Goal: Transaction & Acquisition: Purchase product/service

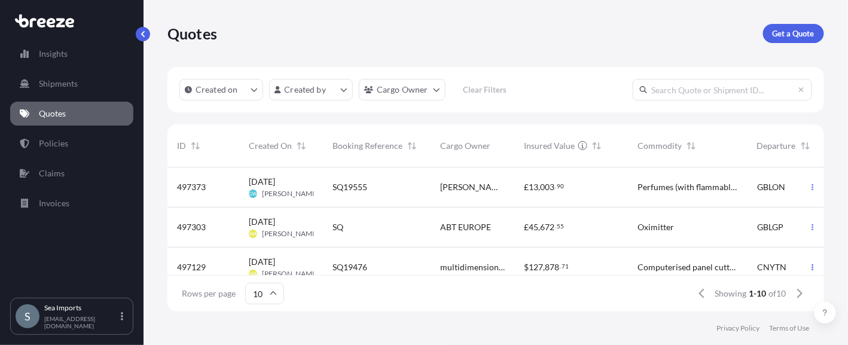
scroll to position [142, 648]
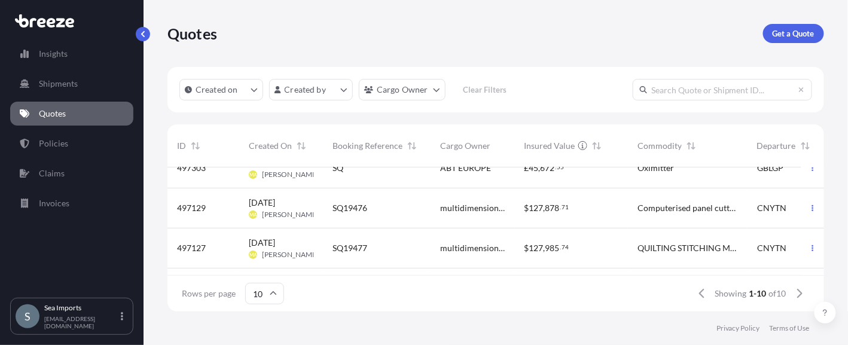
click at [199, 246] on span "497127" at bounding box center [191, 248] width 29 height 12
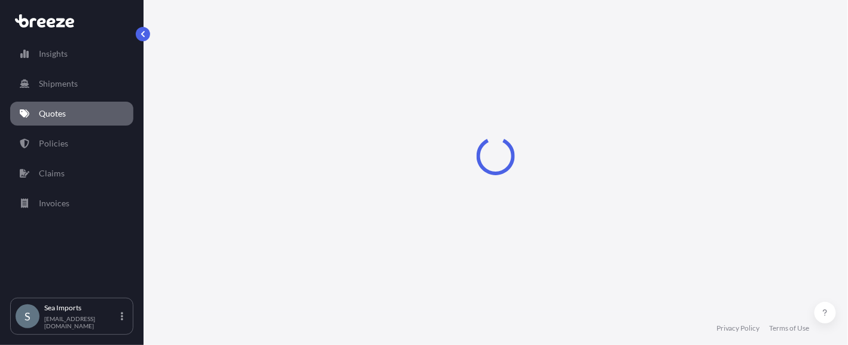
select select "Sea"
select select "Road"
select select "2"
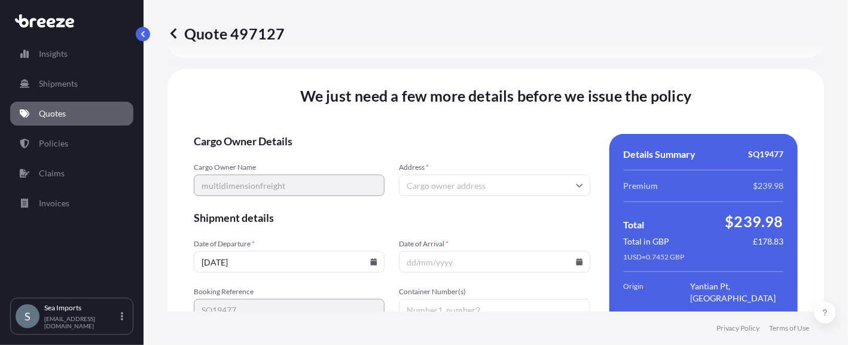
scroll to position [1549, 0]
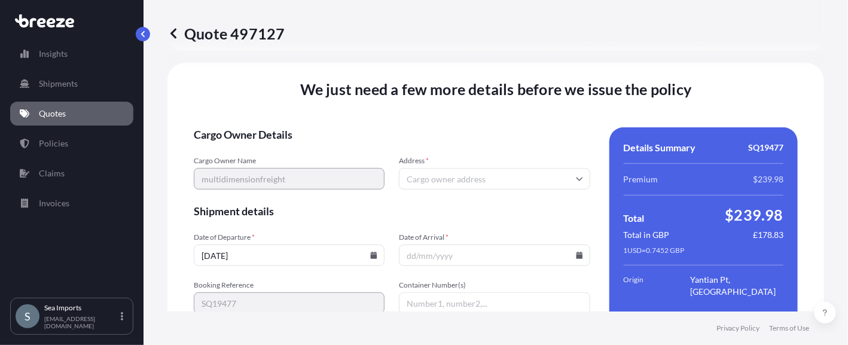
click at [179, 160] on div "We just need a few more details before we issue the policy Cargo Owner Details …" at bounding box center [495, 250] width 657 height 374
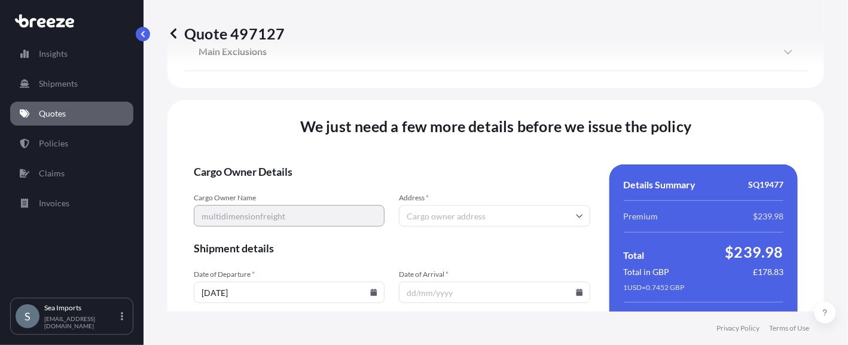
scroll to position [1407, 0]
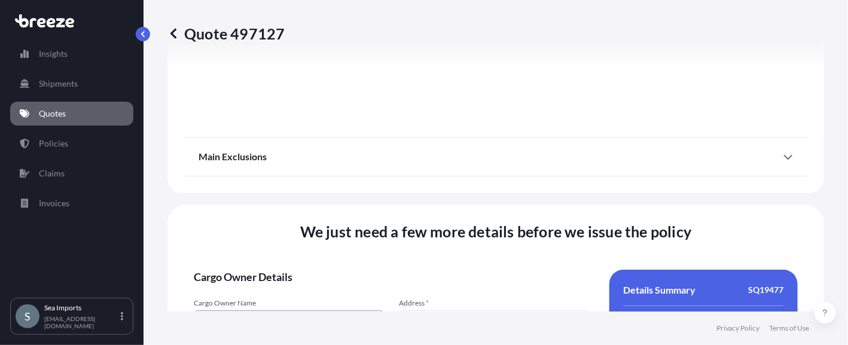
click at [173, 34] on icon at bounding box center [173, 33] width 6 height 10
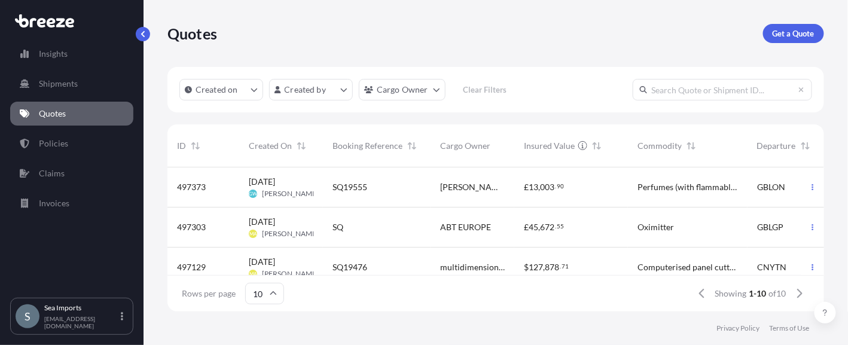
scroll to position [59, 0]
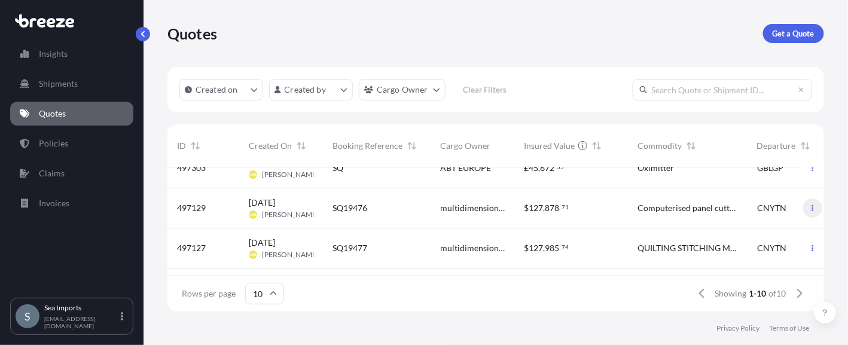
click at [809, 206] on icon "button" at bounding box center [812, 208] width 7 height 7
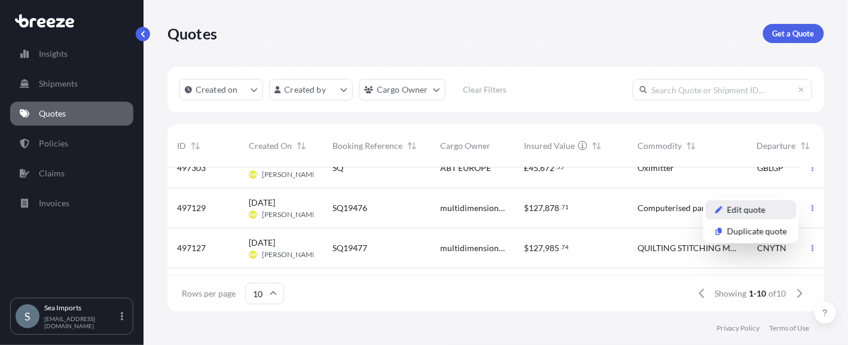
click at [752, 209] on p "Edit quote" at bounding box center [746, 210] width 38 height 12
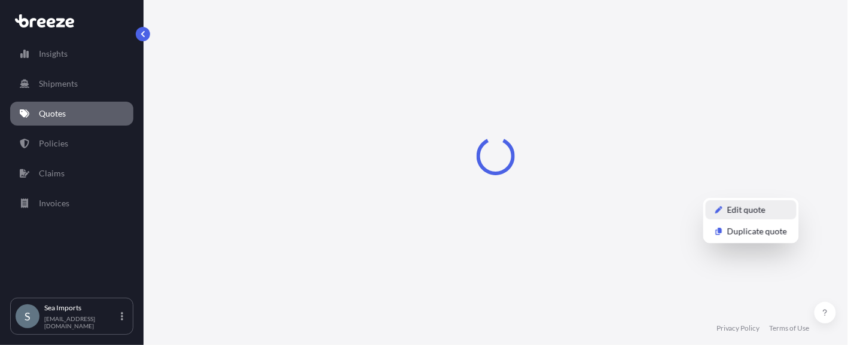
select select "Sea"
select select "Road"
select select "2"
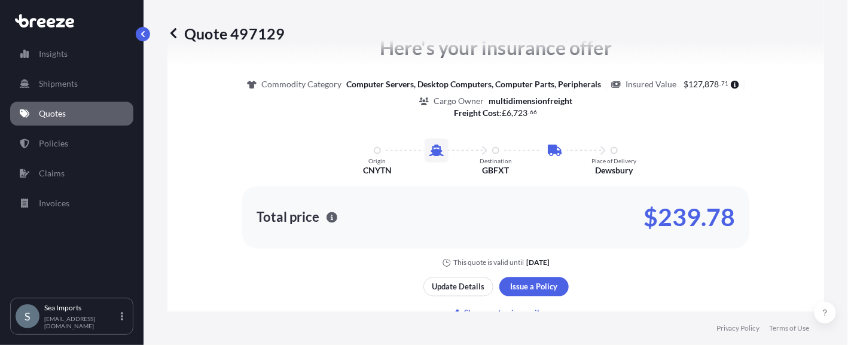
scroll to position [646, 0]
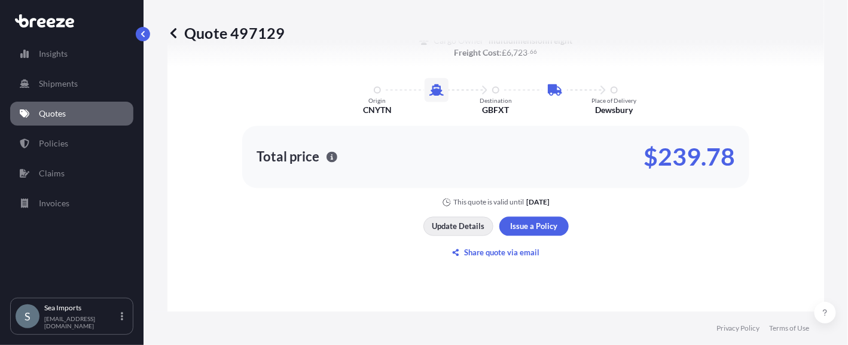
click at [451, 227] on p "Update Details" at bounding box center [458, 227] width 53 height 12
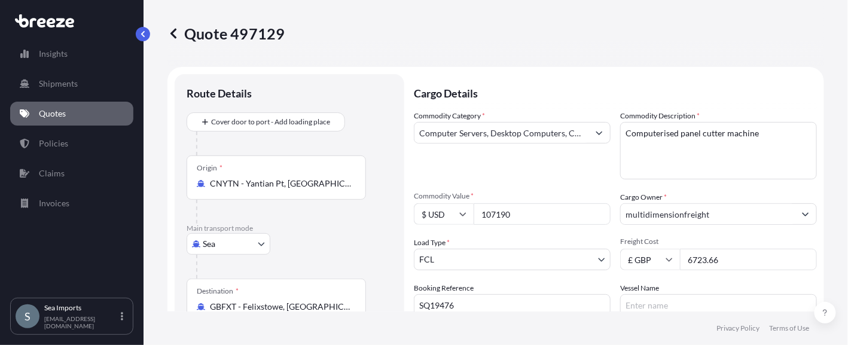
scroll to position [0, 0]
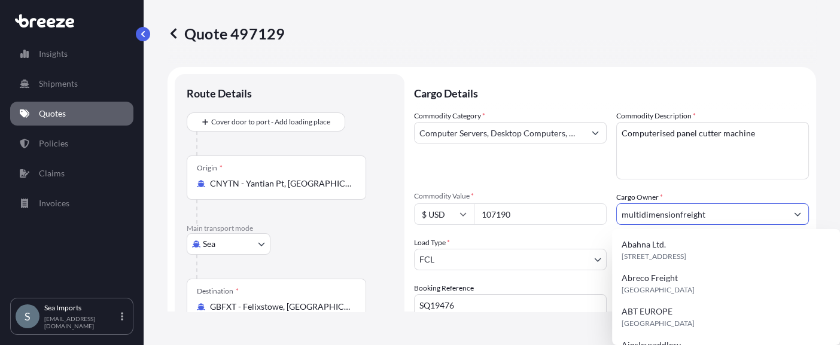
click at [674, 209] on input "multidimensionfreight" at bounding box center [702, 214] width 170 height 22
drag, startPoint x: 694, startPoint y: 214, endPoint x: 615, endPoint y: 215, distance: 79.6
click at [617, 215] on input "multidimensionfreight" at bounding box center [702, 214] width 170 height 22
drag, startPoint x: 709, startPoint y: 214, endPoint x: 614, endPoint y: 204, distance: 96.2
click at [617, 212] on input "multidimensionfreight" at bounding box center [702, 214] width 170 height 22
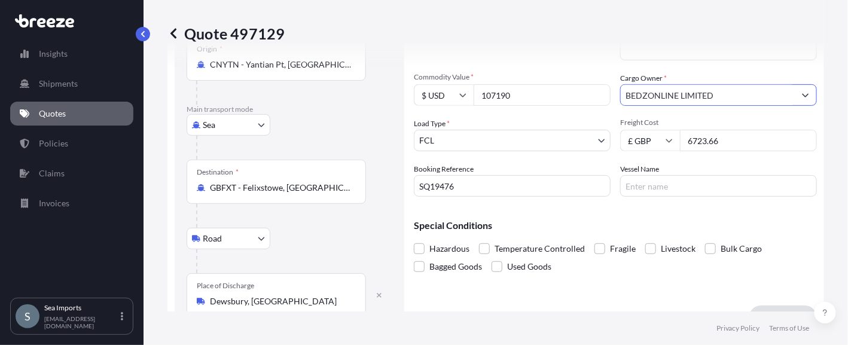
scroll to position [120, 0]
type input "BEDZONLINE LIMITED"
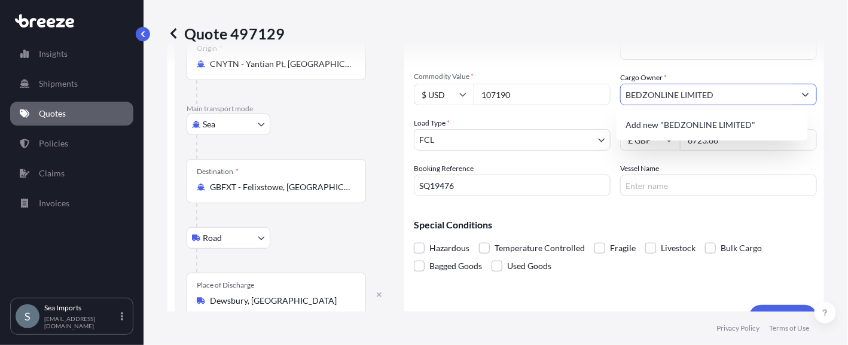
click at [802, 97] on button "Show suggestions" at bounding box center [806, 95] width 22 height 22
click at [677, 127] on span "Add new "BEDZONLINE LIMITED"" at bounding box center [691, 125] width 130 height 12
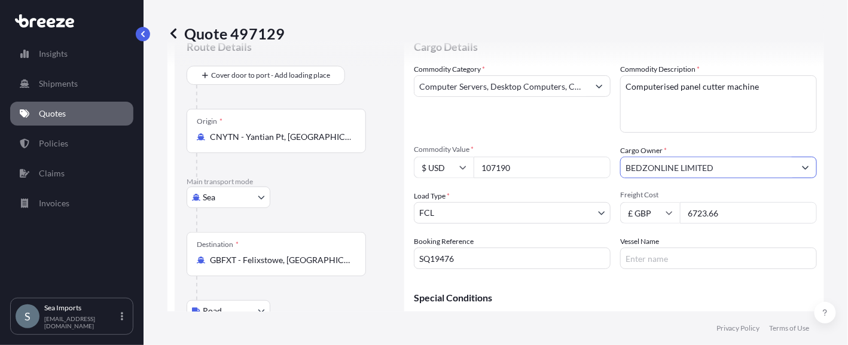
scroll to position [0, 0]
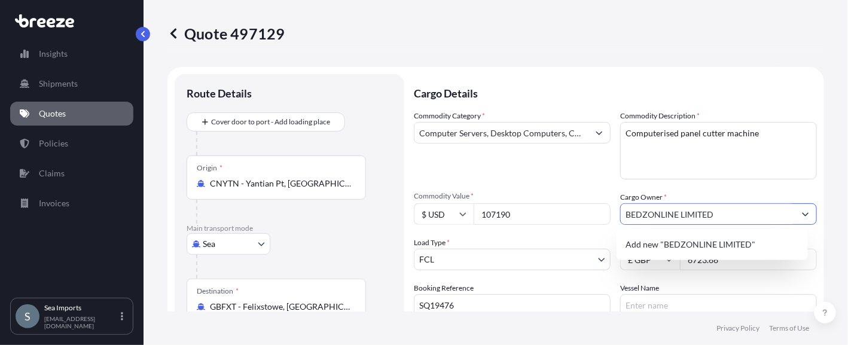
click at [802, 212] on icon "Show suggestions" at bounding box center [805, 214] width 7 height 7
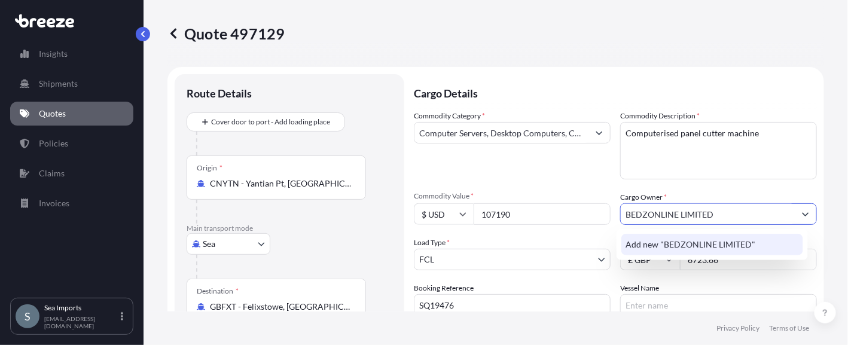
click at [727, 239] on span "Add new "BEDZONLINE LIMITED"" at bounding box center [691, 245] width 130 height 12
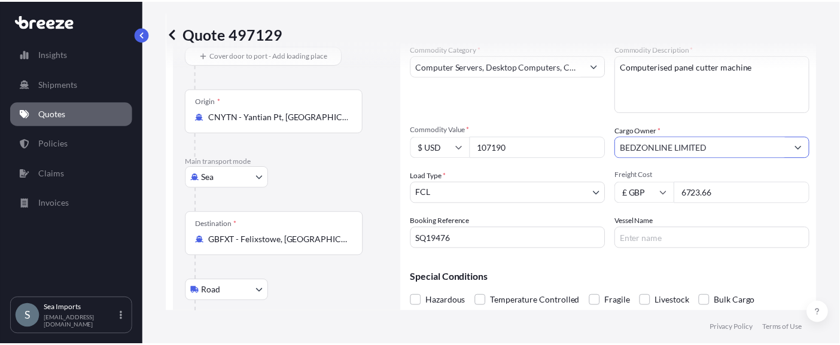
scroll to position [59, 0]
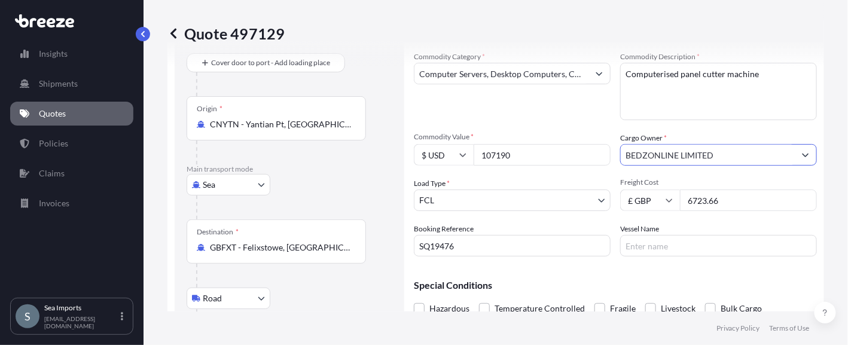
drag, startPoint x: 672, startPoint y: 159, endPoint x: 662, endPoint y: 162, distance: 10.8
click at [662, 162] on input "BEDZONLINE LIMITED" at bounding box center [708, 155] width 174 height 22
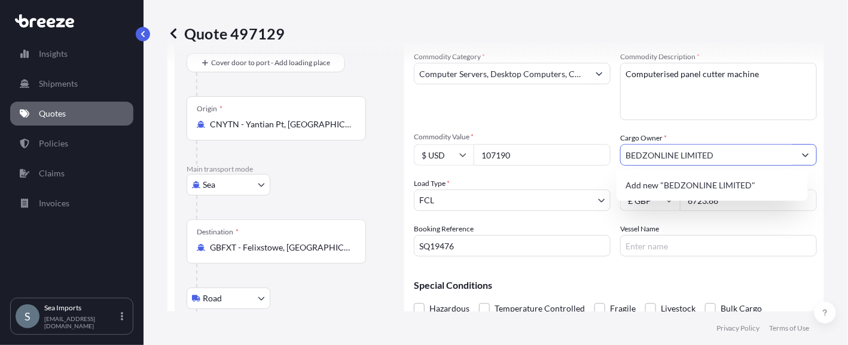
click at [802, 153] on icon "Show suggestions" at bounding box center [805, 154] width 7 height 7
click at [638, 185] on span "Add new "BEDZONLINE LIMITED"" at bounding box center [691, 185] width 130 height 12
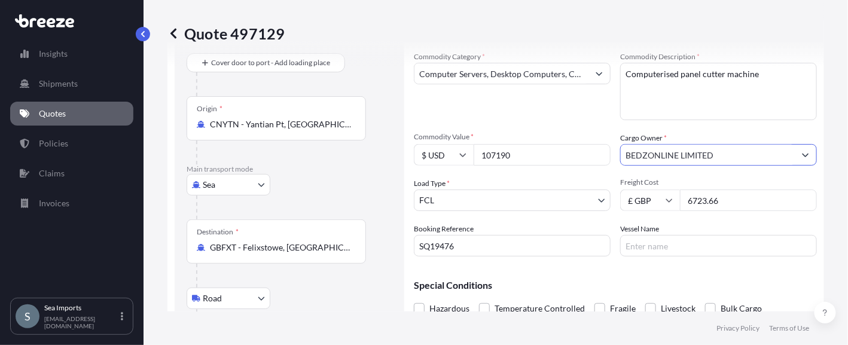
drag, startPoint x: 721, startPoint y: 153, endPoint x: 607, endPoint y: 164, distance: 114.8
click at [609, 164] on div "Commodity Category * Computer Servers, Desktop Computers, Computer Parts, Perip…" at bounding box center [615, 154] width 403 height 206
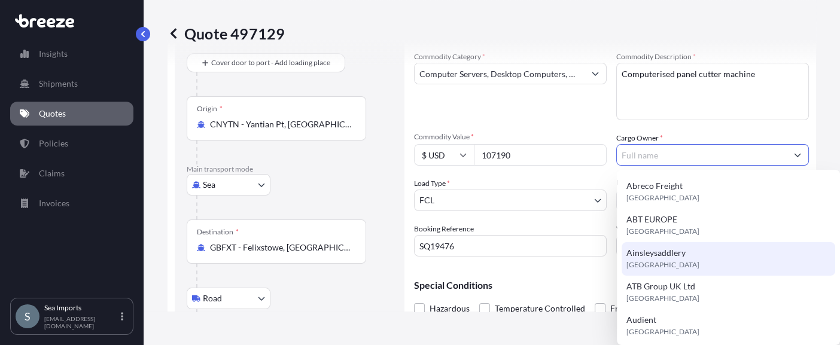
scroll to position [0, 0]
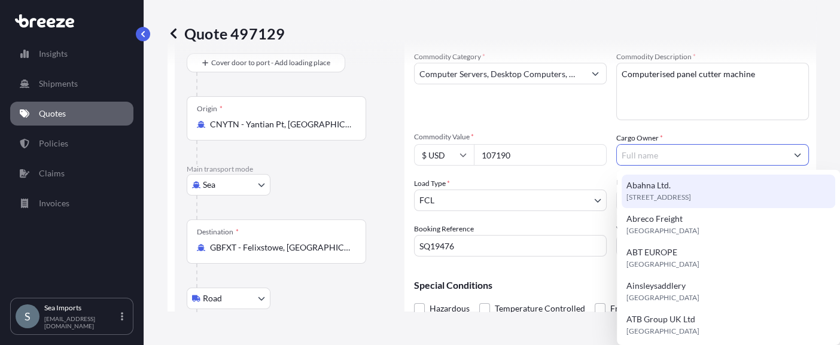
drag, startPoint x: 638, startPoint y: 156, endPoint x: 631, endPoint y: 153, distance: 7.8
click at [631, 153] on input "Cargo Owner *" at bounding box center [702, 155] width 170 height 22
click at [794, 150] on button "Show suggestions" at bounding box center [798, 155] width 22 height 22
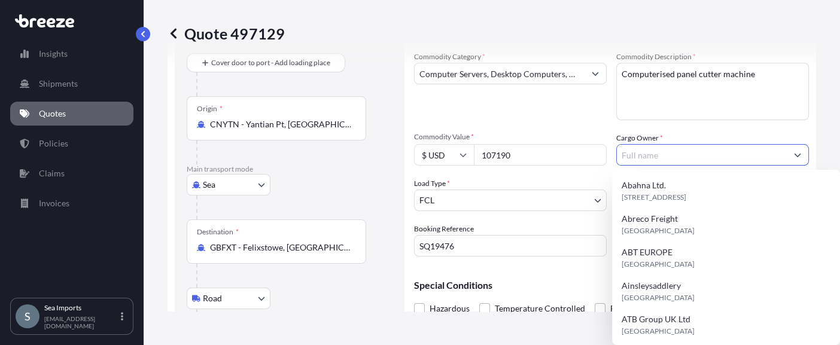
click at [711, 156] on input "Cargo Owner *" at bounding box center [702, 155] width 170 height 22
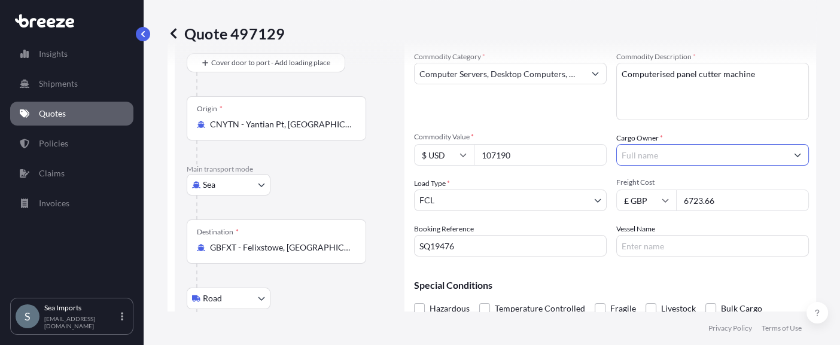
click at [797, 153] on button "Show suggestions" at bounding box center [798, 155] width 22 height 22
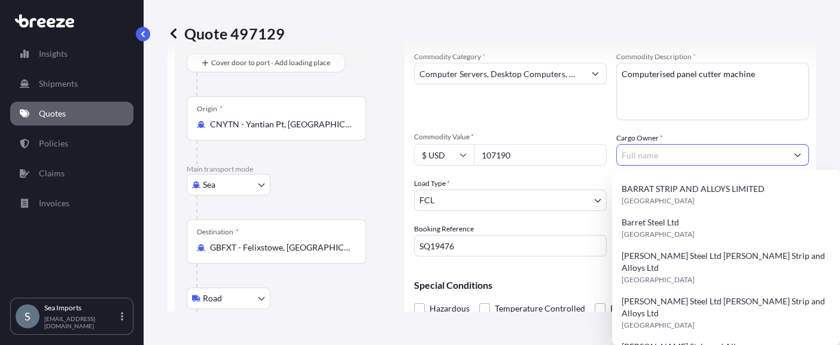
scroll to position [272, 0]
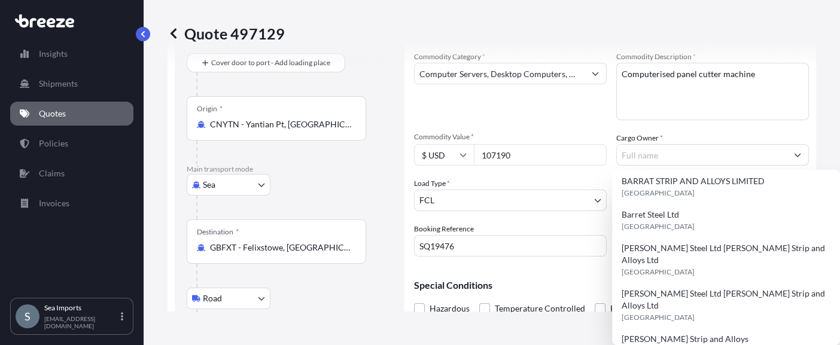
drag, startPoint x: 606, startPoint y: 121, endPoint x: 616, endPoint y: 124, distance: 10.8
click at [607, 121] on div "Commodity Category * Computer Servers, Desktop Computers, Computer Parts, Perip…" at bounding box center [611, 154] width 395 height 206
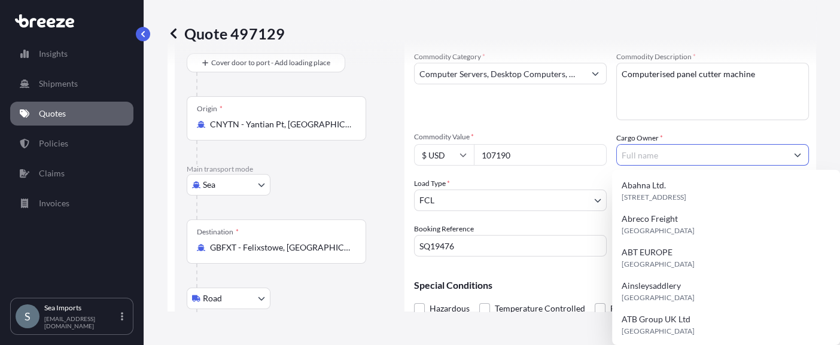
click at [655, 150] on input "Cargo Owner *" at bounding box center [702, 155] width 170 height 22
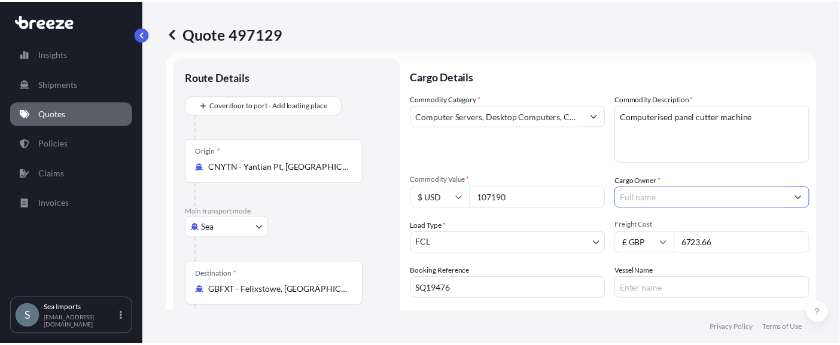
scroll to position [0, 0]
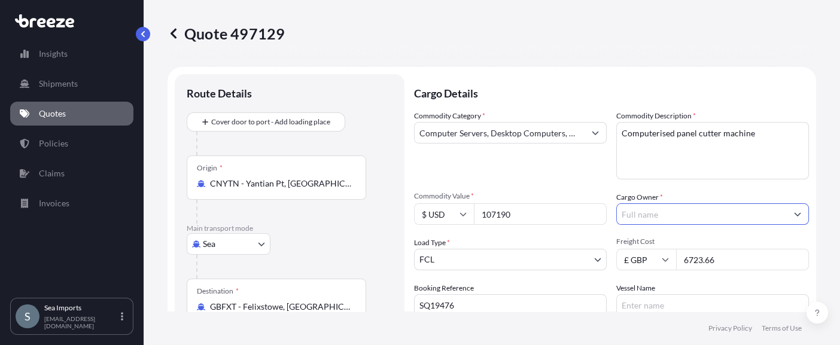
click at [799, 209] on div at bounding box center [712, 214] width 193 height 22
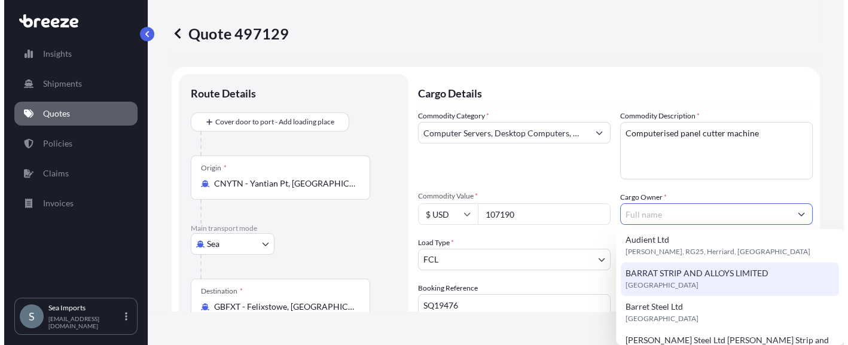
scroll to position [272, 0]
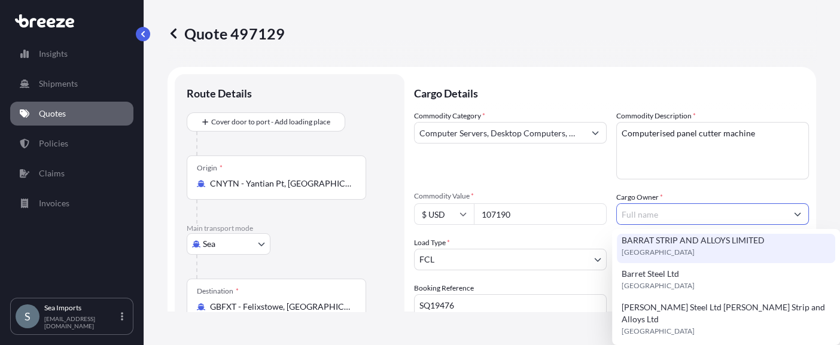
click at [691, 207] on input "Cargo Owner *" at bounding box center [702, 214] width 170 height 22
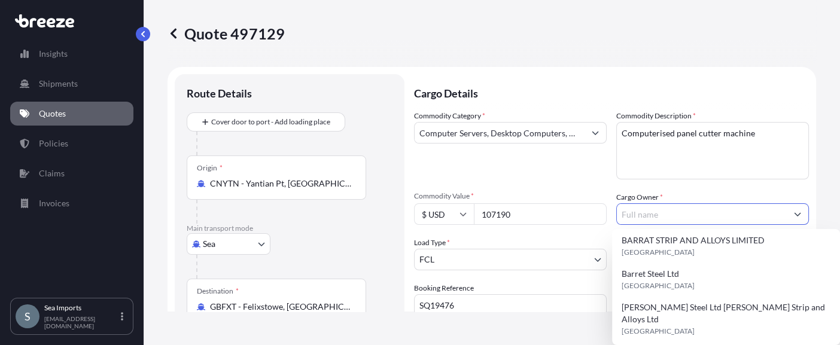
click at [794, 212] on icon "Show suggestions" at bounding box center [797, 214] width 7 height 7
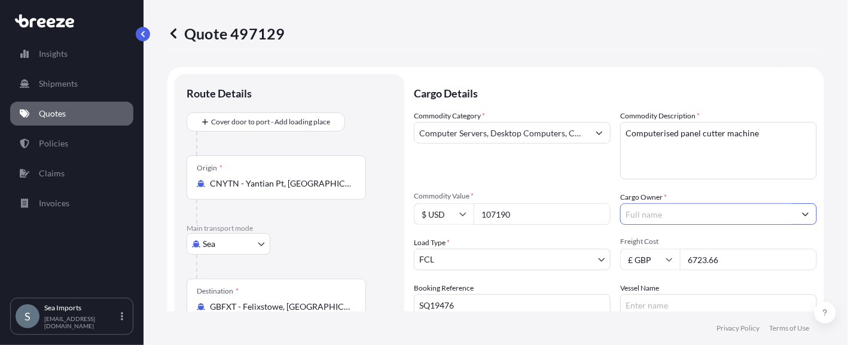
click at [655, 215] on input "Cargo Owner *" at bounding box center [708, 214] width 174 height 22
type input "?"
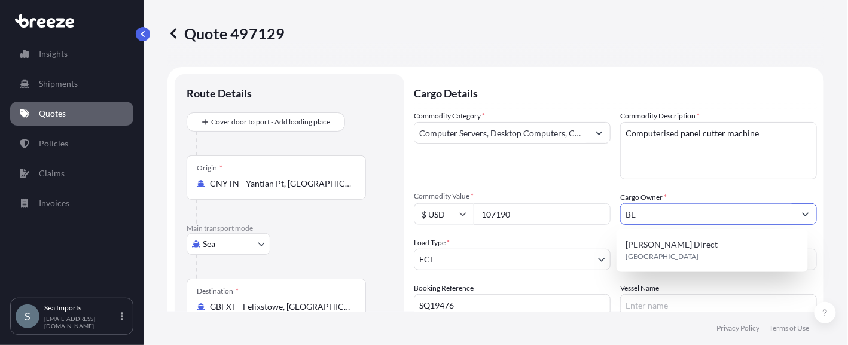
type input "B"
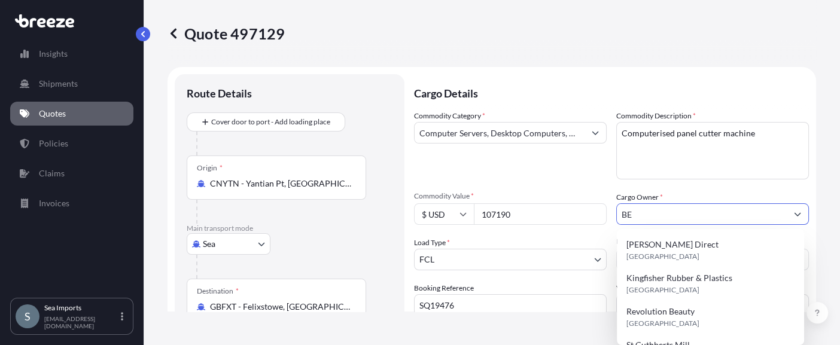
type input "B"
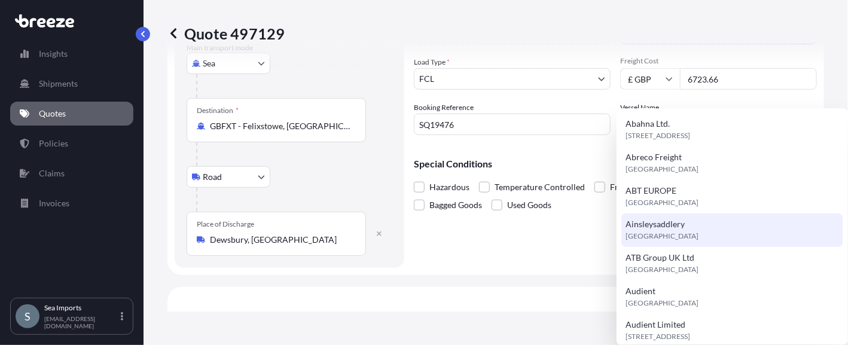
scroll to position [239, 0]
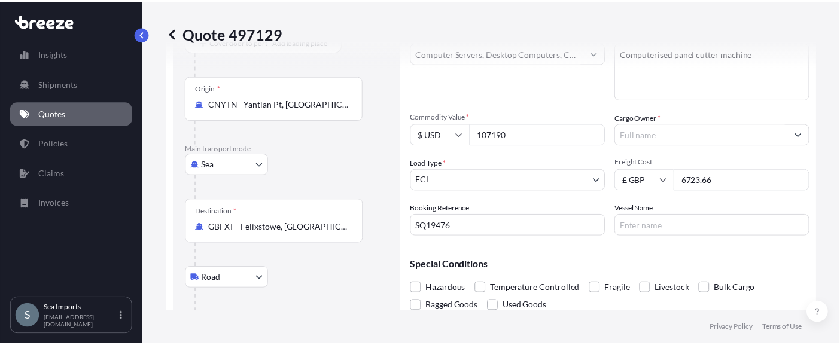
scroll to position [59, 0]
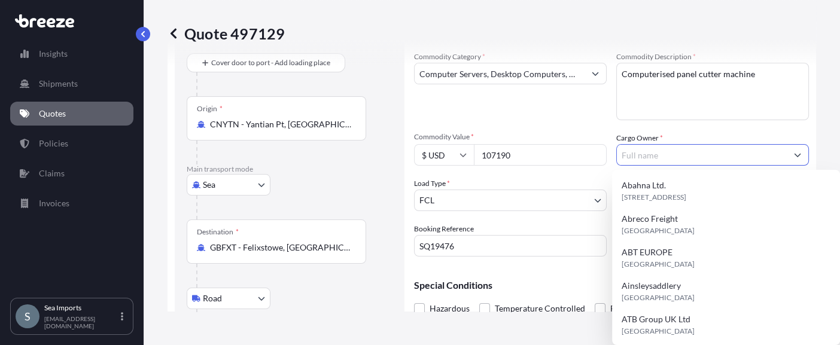
click at [636, 158] on input "Cargo Owner *" at bounding box center [702, 155] width 170 height 22
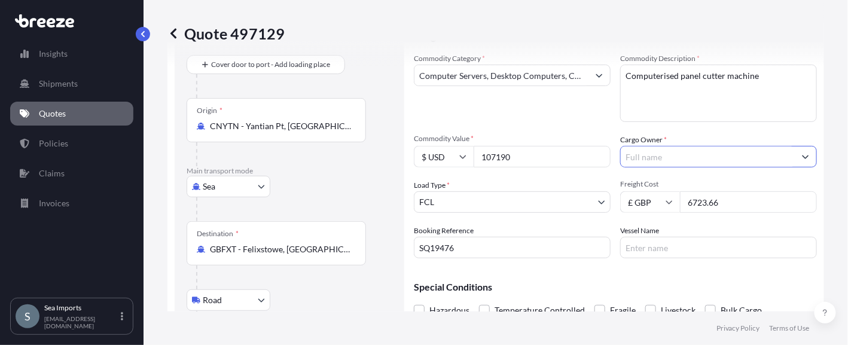
scroll to position [179, 0]
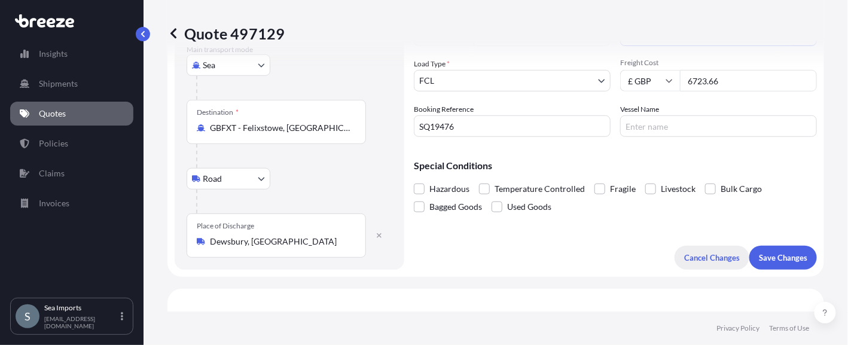
click at [705, 258] on p "Cancel Changes" at bounding box center [712, 258] width 56 height 12
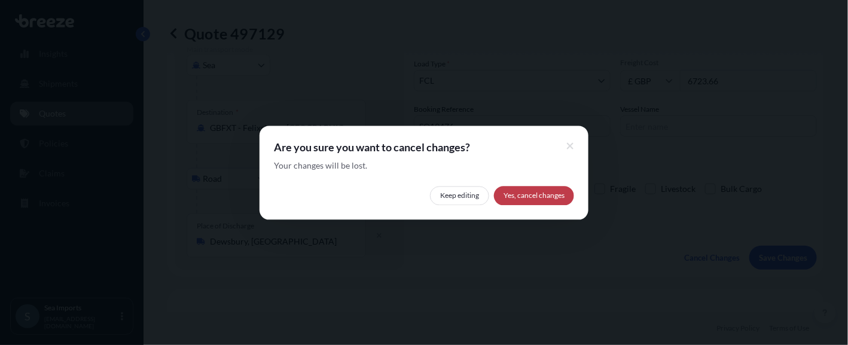
select select "Sea"
select select "Road"
select select "2"
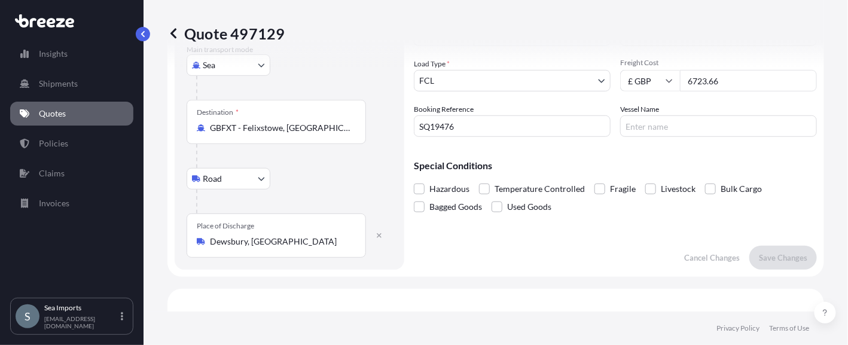
scroll to position [59, 0]
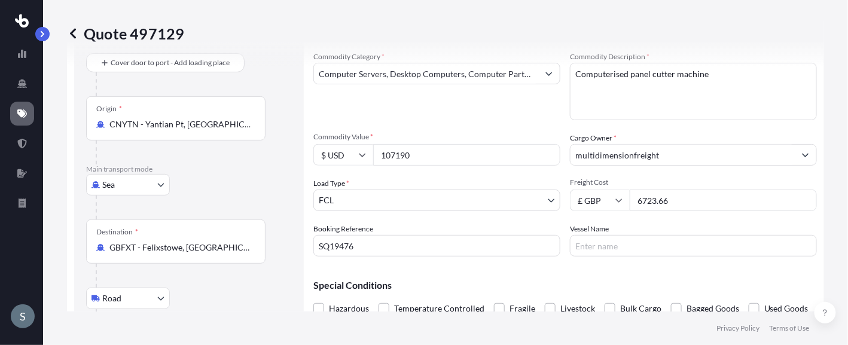
click at [72, 32] on icon at bounding box center [73, 33] width 6 height 10
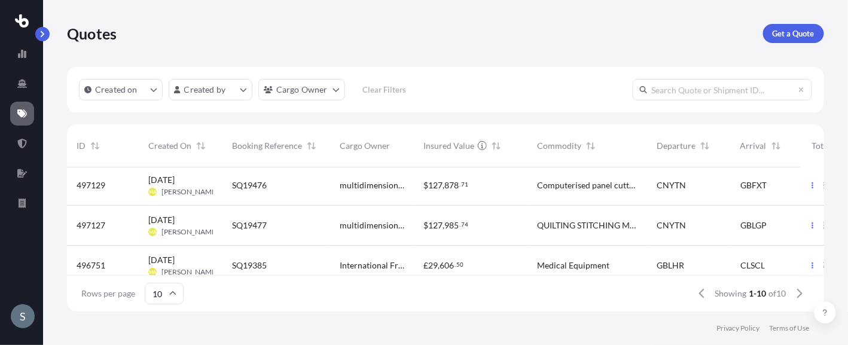
scroll to position [62, 0]
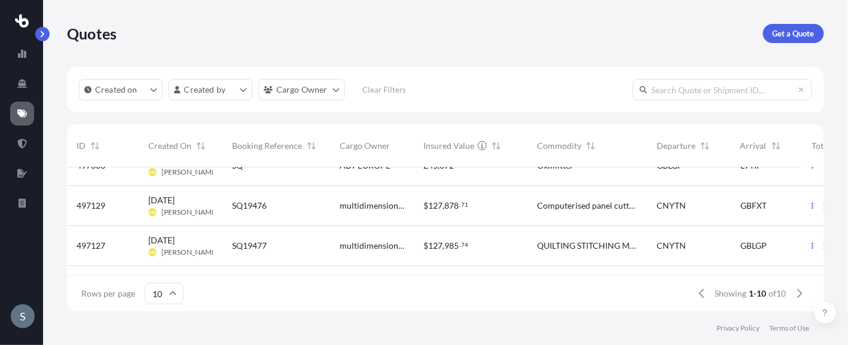
click at [368, 206] on span "multidimensionfreight" at bounding box center [372, 206] width 65 height 12
select select "Sea"
select select "Road"
select select "2"
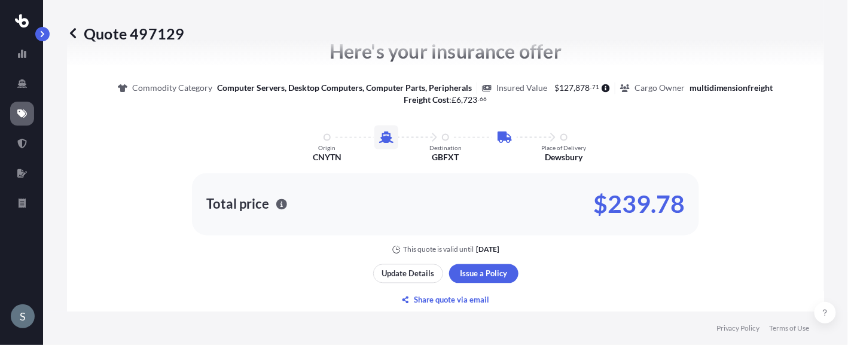
scroll to position [646, 0]
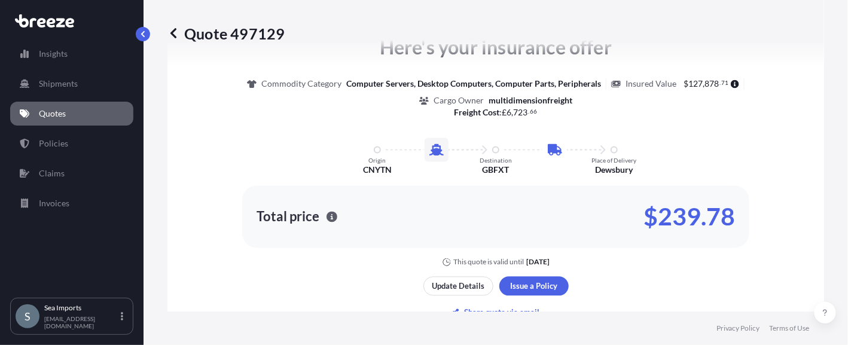
click at [54, 109] on p "Quotes" at bounding box center [52, 114] width 27 height 12
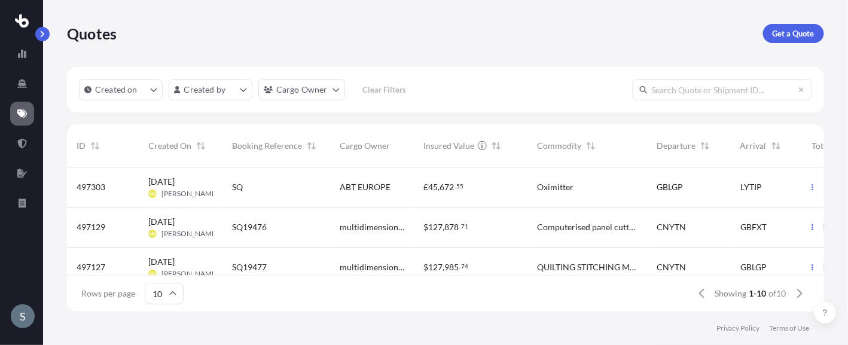
scroll to position [59, 0]
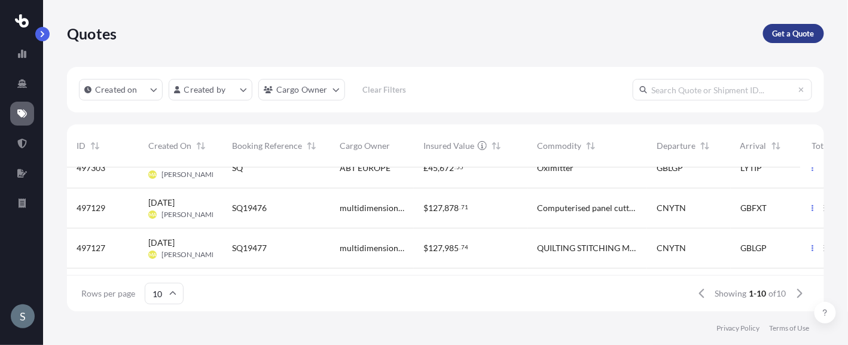
click at [782, 32] on p "Get a Quote" at bounding box center [794, 34] width 42 height 12
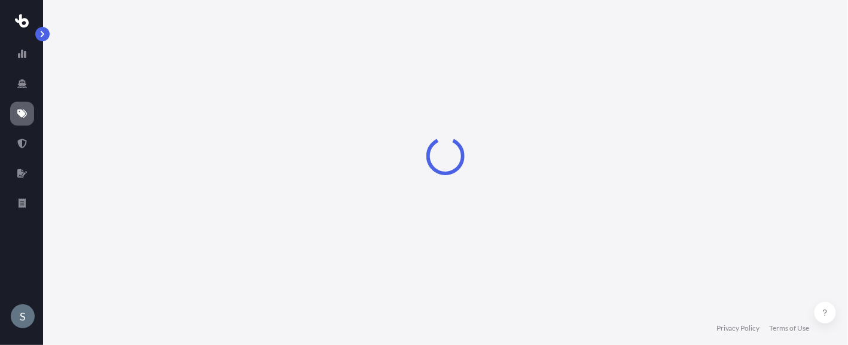
select select "Sea"
select select "1"
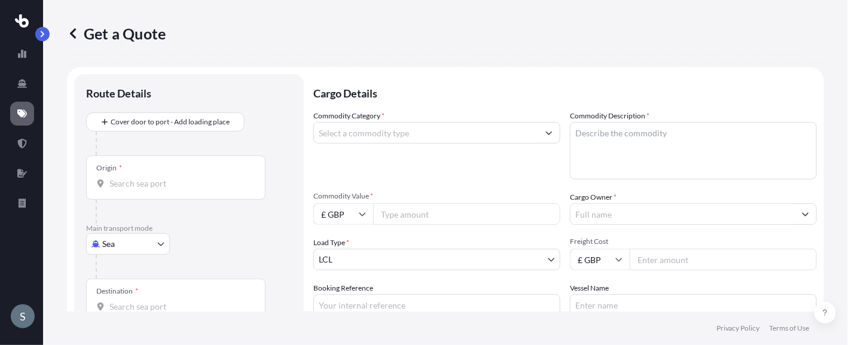
scroll to position [19, 0]
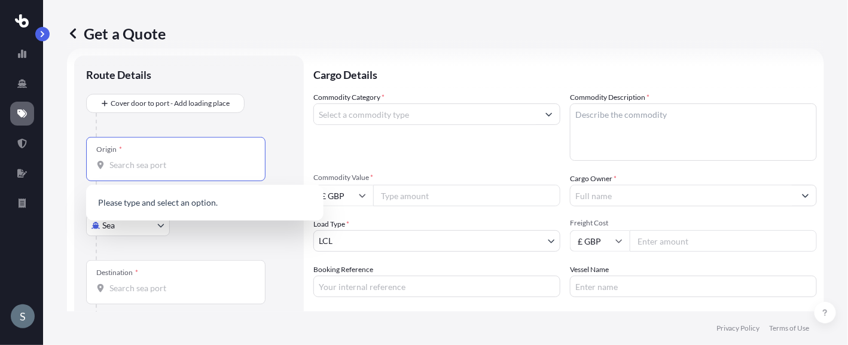
click at [124, 166] on input "Origin *" at bounding box center [179, 165] width 141 height 12
click at [153, 208] on span "CNYTN - Yantian Pt, [GEOGRAPHIC_DATA]" at bounding box center [207, 204] width 160 height 12
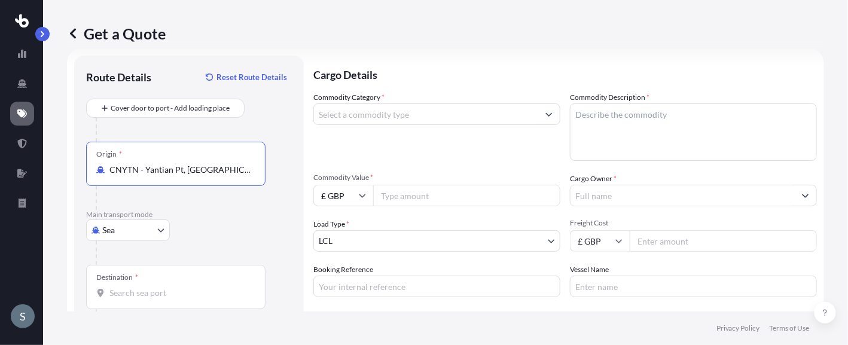
type input "CNYTN - Yantian Pt, [GEOGRAPHIC_DATA]"
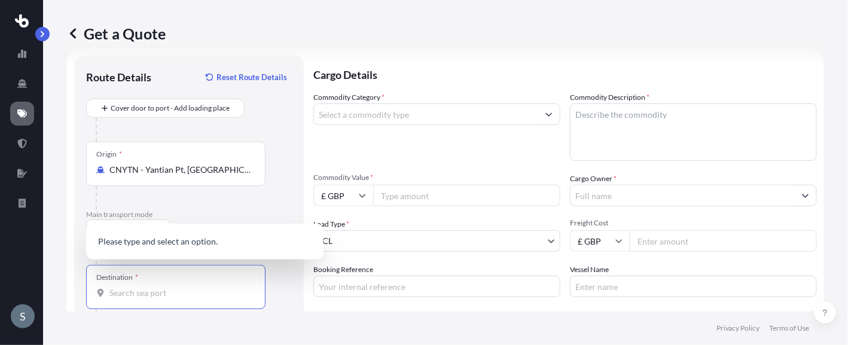
click at [124, 292] on input "Destination *" at bounding box center [179, 293] width 141 height 12
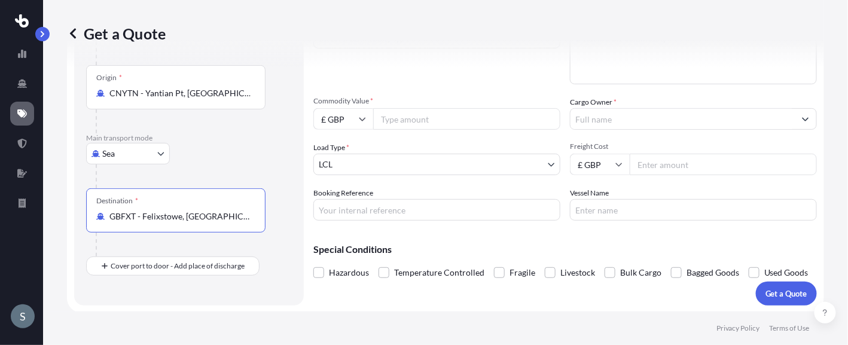
scroll to position [96, 0]
type input "GBFXT - Felixstowe, [GEOGRAPHIC_DATA]"
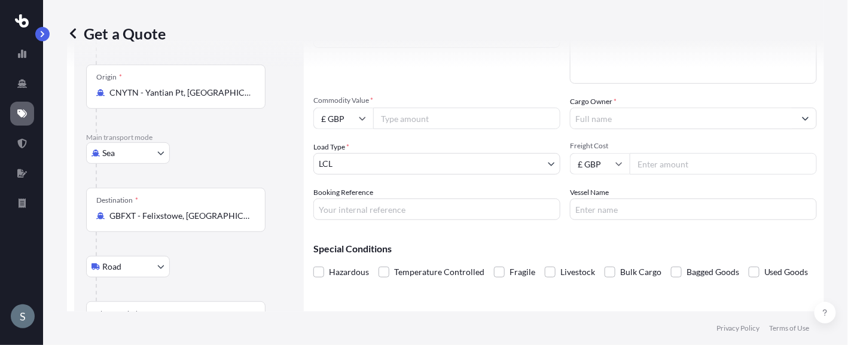
scroll to position [147, 0]
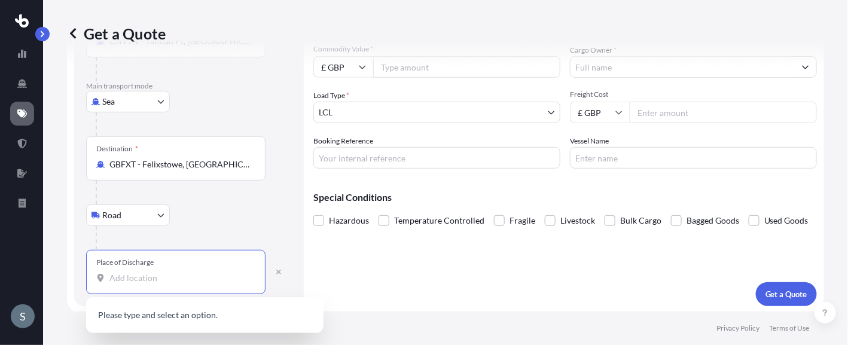
click at [126, 282] on input "Place of Discharge" at bounding box center [179, 278] width 141 height 12
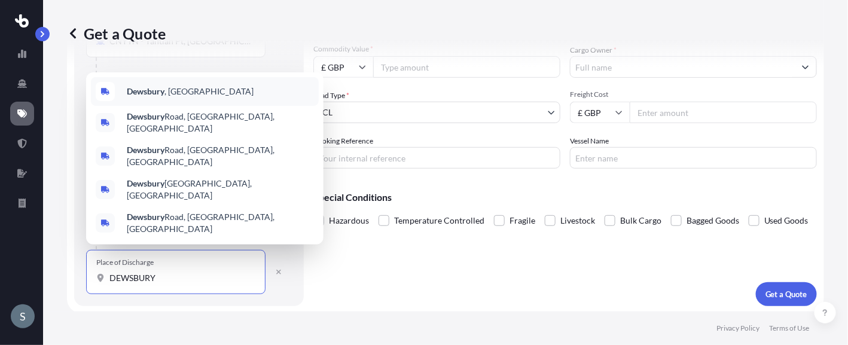
click at [141, 96] on b "Dewsbury" at bounding box center [146, 91] width 38 height 10
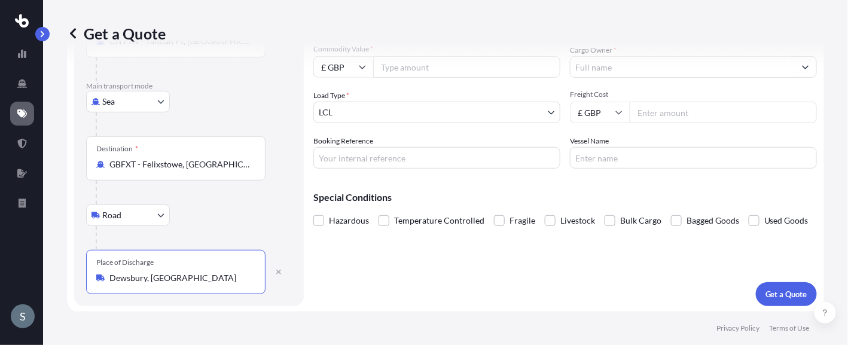
type input "Dewsbury, [GEOGRAPHIC_DATA]"
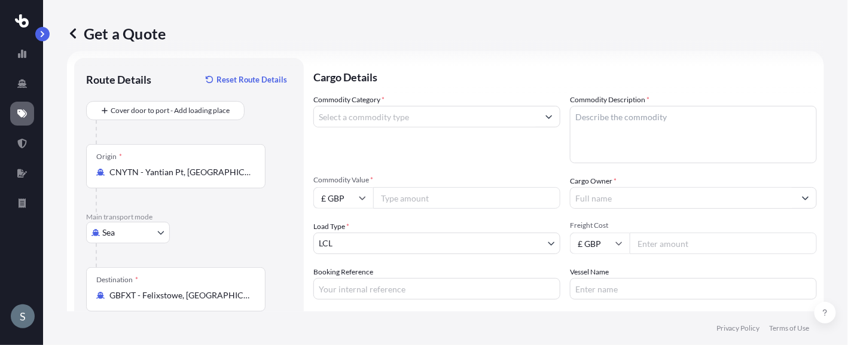
scroll to position [0, 0]
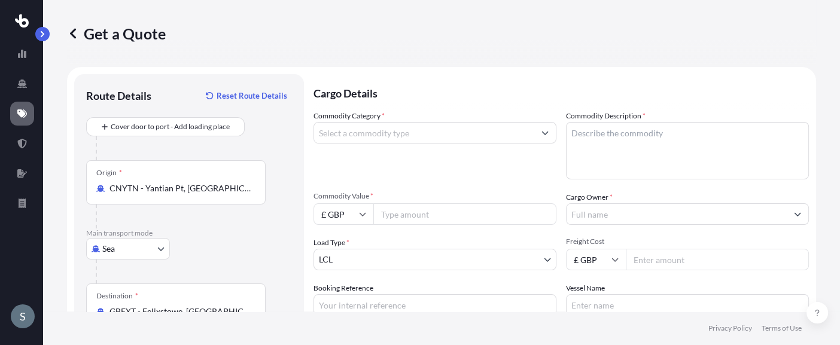
click at [401, 130] on input "Commodity Category *" at bounding box center [424, 133] width 220 height 22
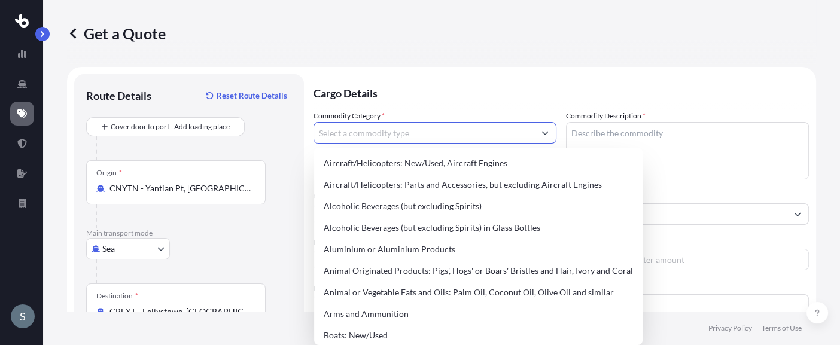
type input "N"
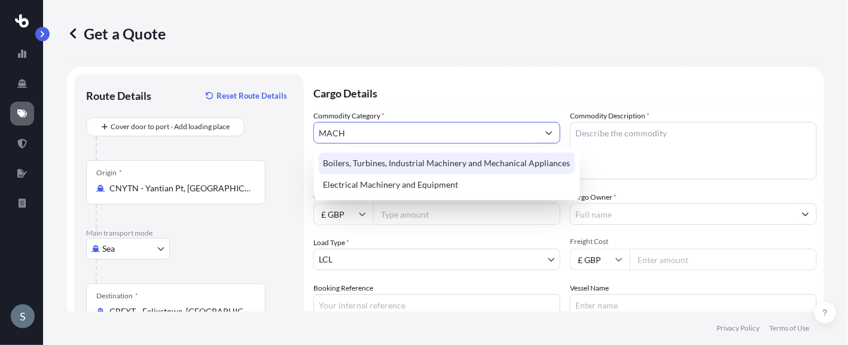
click at [418, 158] on div "Boilers, Turbines, Industrial Machinery and Mechanical Appliances" at bounding box center [447, 164] width 257 height 22
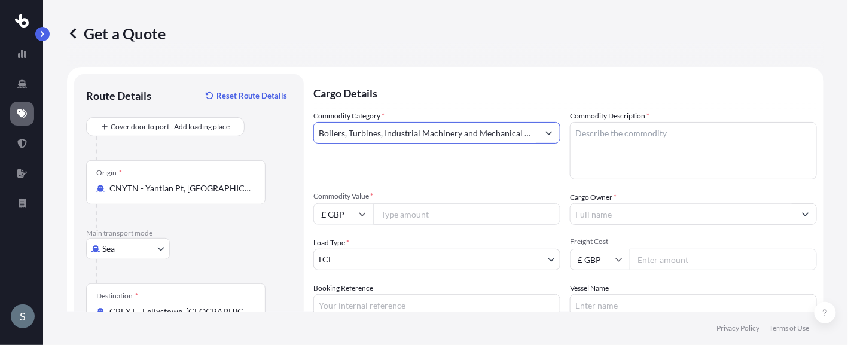
type input "Boilers, Turbines, Industrial Machinery and Mechanical Appliances"
click at [594, 133] on textarea "Commodity Description *" at bounding box center [693, 150] width 247 height 57
type textarea "Q"
click at [623, 126] on textarea "Commodity Description *" at bounding box center [693, 150] width 247 height 57
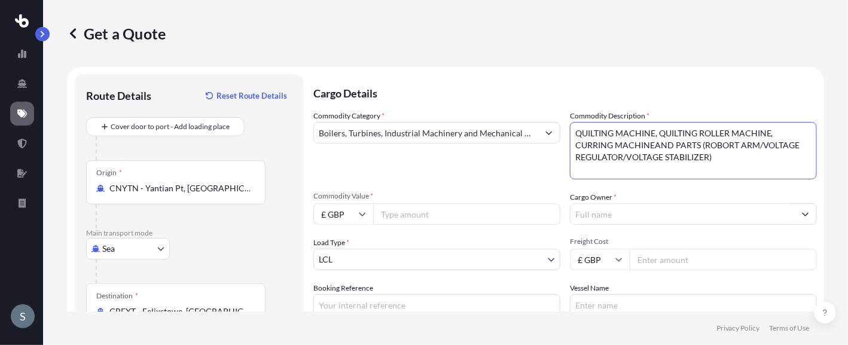
type textarea "QUILTING MACHINE, QUILTING ROLLER MACHINE, CURRING MACHINEAND PARTS (ROBORT ARM…"
click at [363, 211] on icon at bounding box center [362, 214] width 7 height 7
drag, startPoint x: 345, startPoint y: 298, endPoint x: 352, endPoint y: 291, distance: 9.3
click at [346, 298] on div "$ USD" at bounding box center [343, 297] width 50 height 23
type input "$ USD"
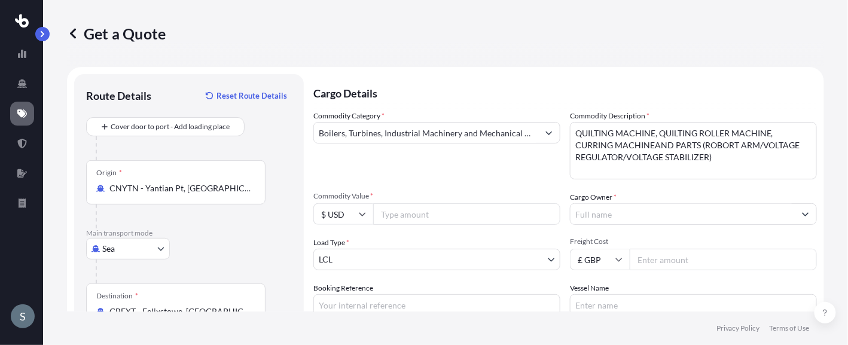
click at [405, 216] on input "Commodity Value *" at bounding box center [466, 214] width 187 height 22
type input "107190"
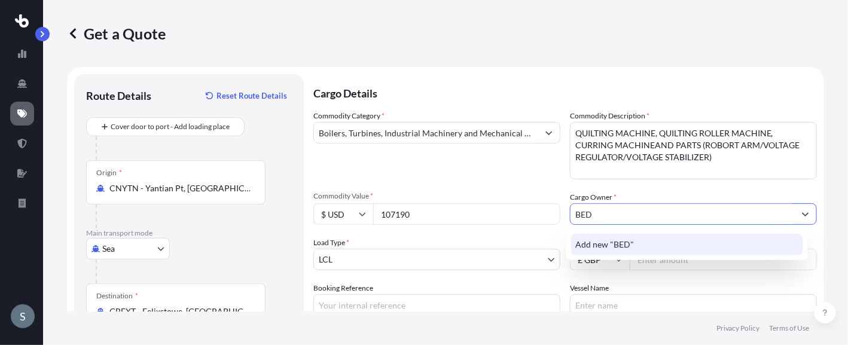
click at [599, 242] on span "Add new "BED"" at bounding box center [605, 245] width 59 height 12
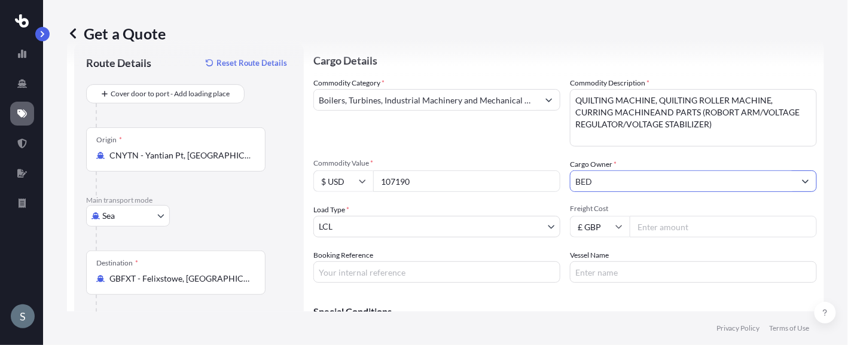
scroll to position [120, 0]
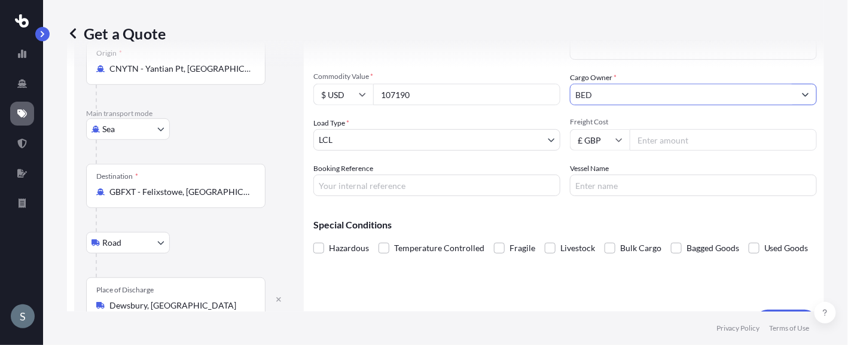
click at [609, 94] on input "BED" at bounding box center [683, 95] width 224 height 22
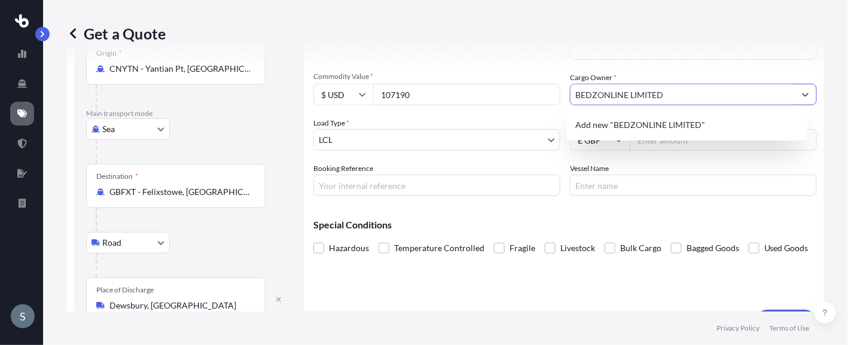
type input "BEDZONLINE LIMITED"
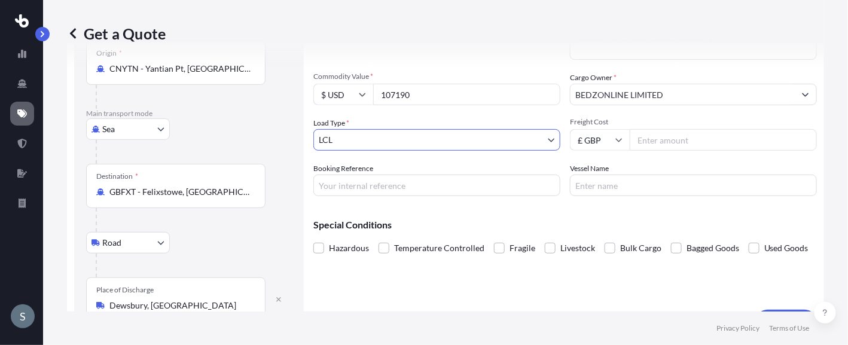
click at [650, 96] on input "BEDZONLINE LIMITED" at bounding box center [683, 95] width 224 height 22
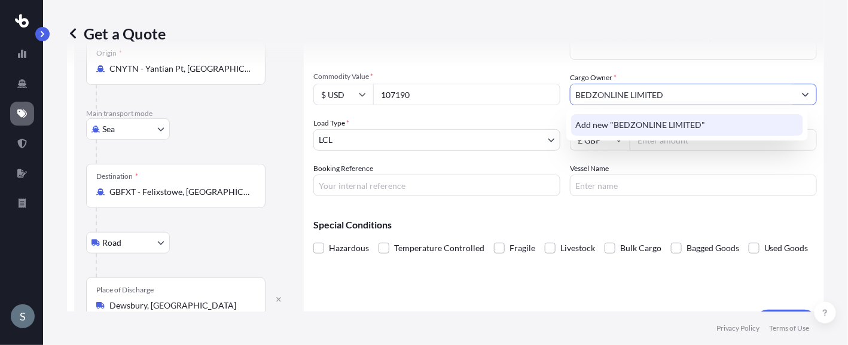
click at [599, 123] on span "Add new "BEDZONLINE LIMITED"" at bounding box center [641, 125] width 130 height 12
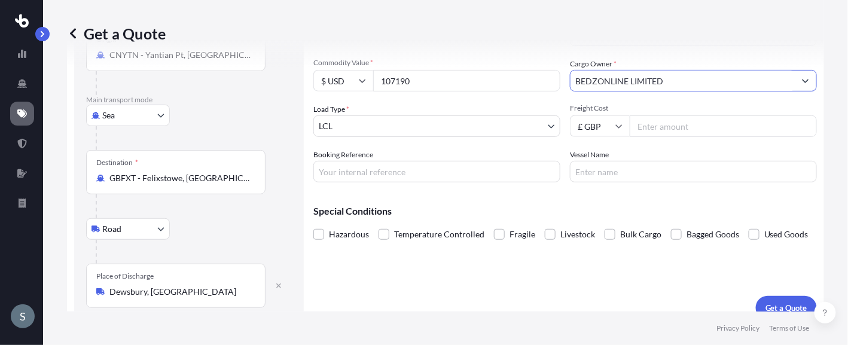
scroll to position [147, 0]
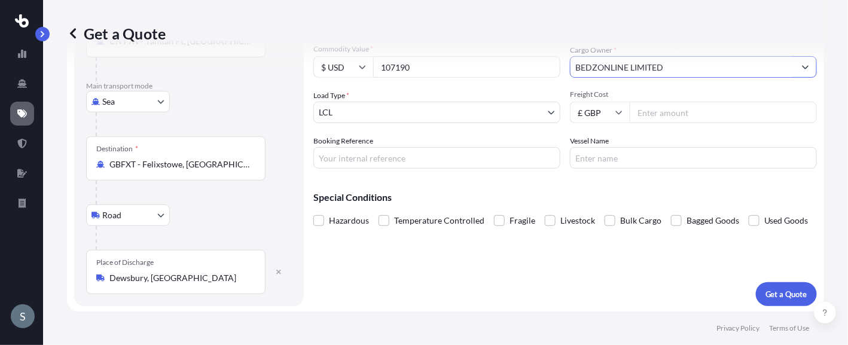
click at [376, 111] on body "S Get a Quote Route Details Reset Route Details Cover door to port - Add loadin…" at bounding box center [424, 172] width 848 height 345
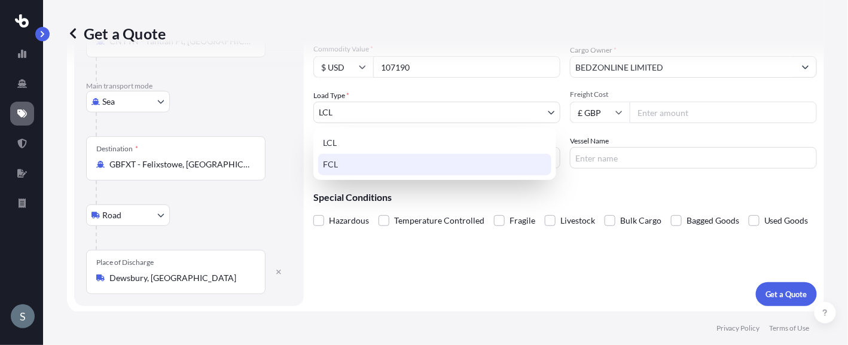
click at [348, 164] on div "FCL" at bounding box center [434, 165] width 233 height 22
select select "2"
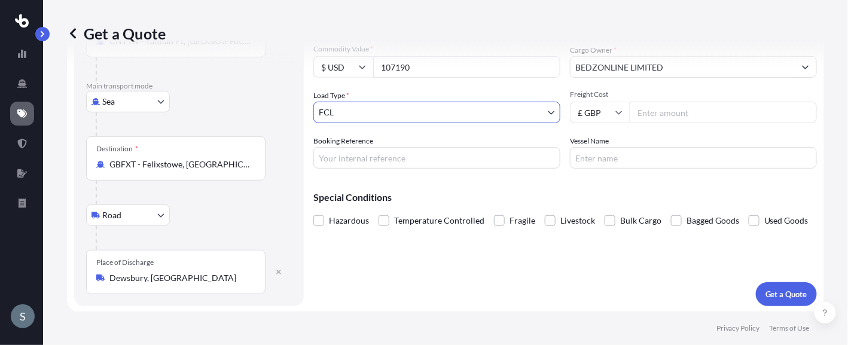
click at [652, 113] on input "Freight Cost" at bounding box center [723, 113] width 187 height 22
type input "6873.66"
click at [354, 157] on input "Booking Reference" at bounding box center [436, 158] width 247 height 22
click at [348, 160] on input "Booking Reference" at bounding box center [436, 158] width 247 height 22
type input "SI31459"
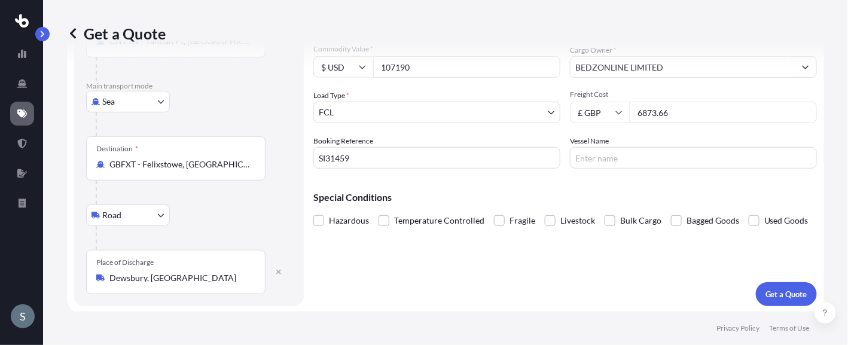
click at [598, 156] on input "Vessel Name" at bounding box center [693, 158] width 247 height 22
type input "EVER ALP"
click at [769, 292] on p "Get a Quote" at bounding box center [787, 294] width 42 height 12
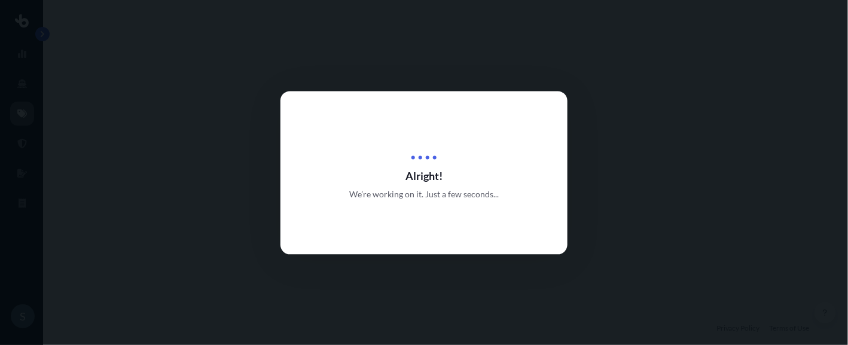
select select "Sea"
select select "Road"
select select "2"
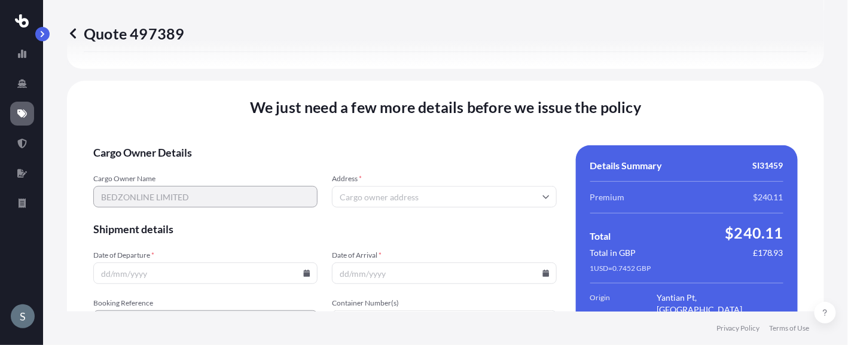
scroll to position [1549, 0]
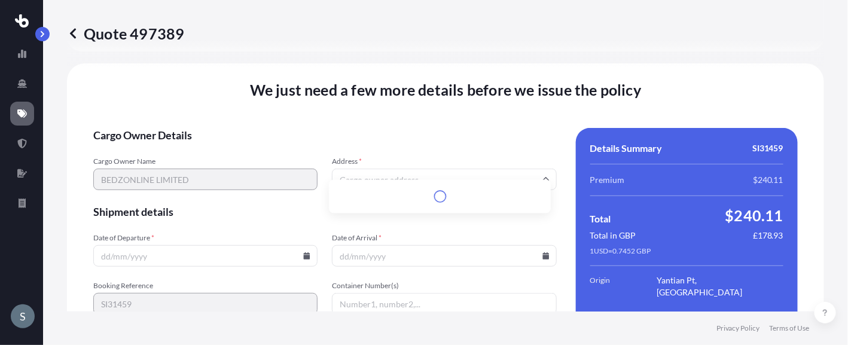
click at [530, 169] on input "Address *" at bounding box center [444, 180] width 224 height 22
click at [543, 176] on icon at bounding box center [546, 179] width 7 height 7
click at [468, 169] on input "Address *" at bounding box center [444, 180] width 224 height 22
click at [444, 197] on div "Please type and select an option" at bounding box center [440, 191] width 212 height 12
click at [413, 169] on input "Address *" at bounding box center [444, 180] width 224 height 22
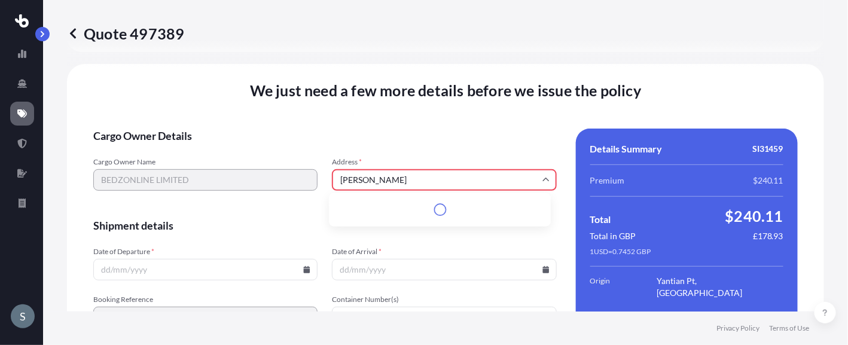
scroll to position [1562, 0]
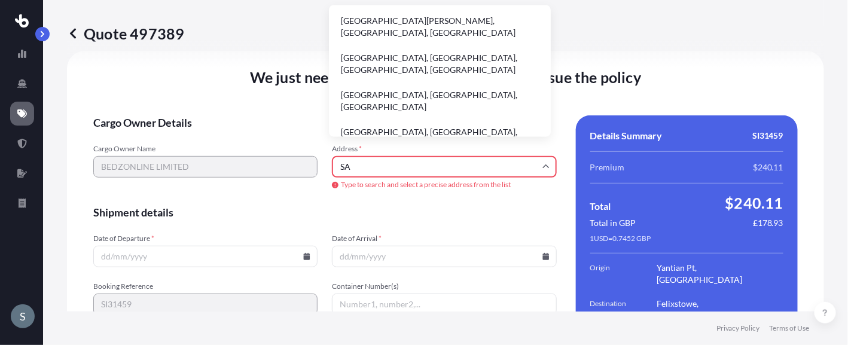
type input "S"
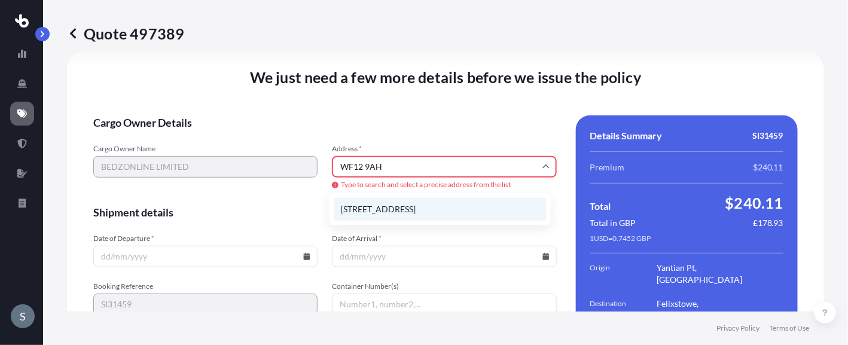
click at [403, 210] on li "[STREET_ADDRESS]" at bounding box center [440, 209] width 212 height 23
type input "[STREET_ADDRESS]"
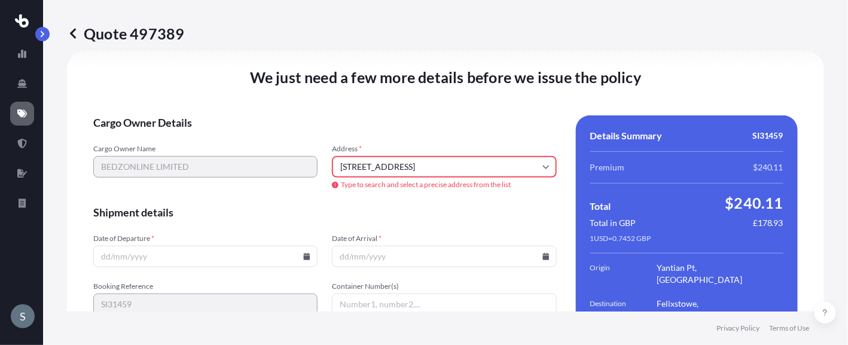
scroll to position [1549, 0]
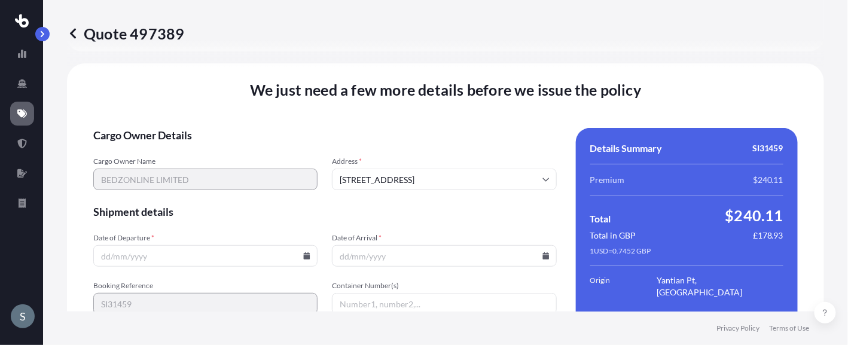
click at [99, 245] on input "Date of Departure *" at bounding box center [205, 256] width 224 height 22
click at [102, 245] on input "Date of Departure *" at bounding box center [205, 256] width 224 height 22
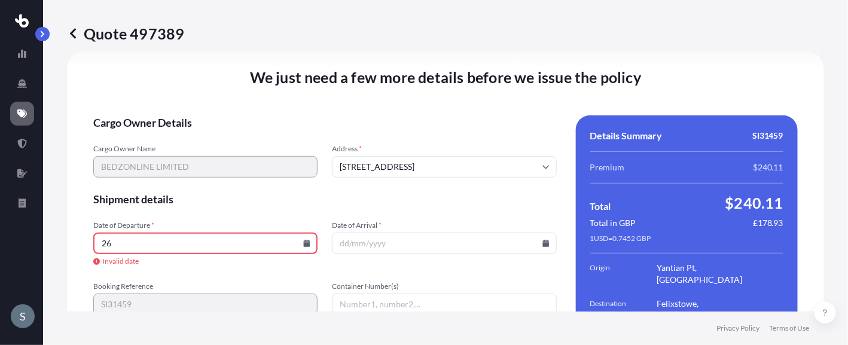
type input "2"
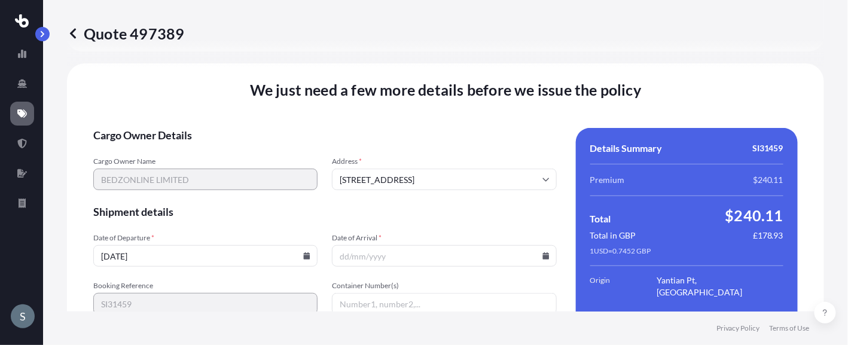
type input "[DATE]"
click at [543, 252] on icon at bounding box center [546, 255] width 7 height 7
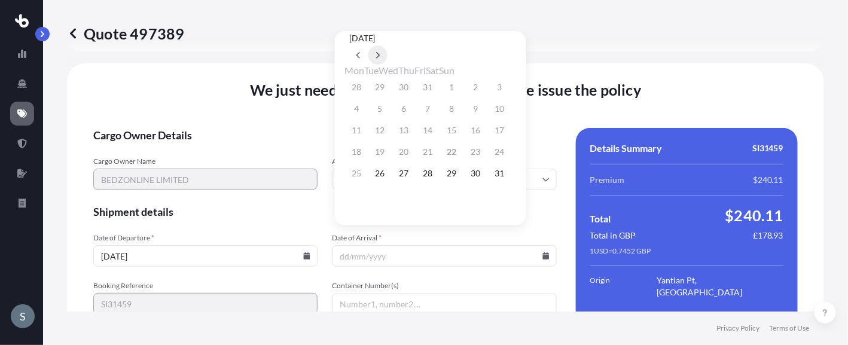
click at [380, 51] on icon at bounding box center [378, 54] width 5 height 7
click at [510, 156] on button "28" at bounding box center [499, 151] width 19 height 19
type input "[DATE]"
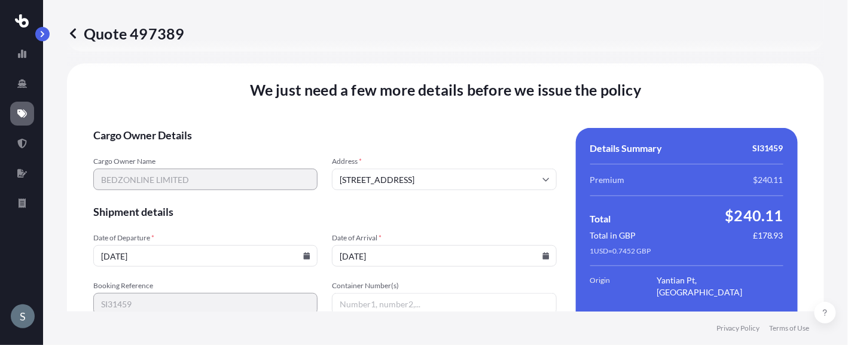
scroll to position [1608, 0]
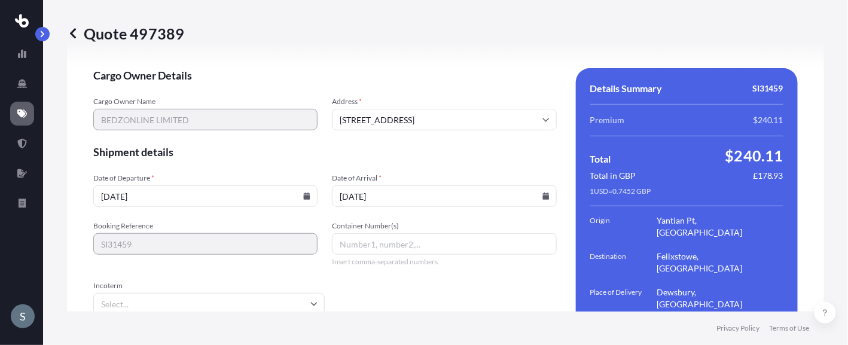
click at [368, 233] on input "Container Number(s)" at bounding box center [444, 244] width 224 height 22
click at [403, 233] on input "Container Number(s)" at bounding box center [444, 244] width 224 height 22
type input "DRYU2970700, GAOU6383947"
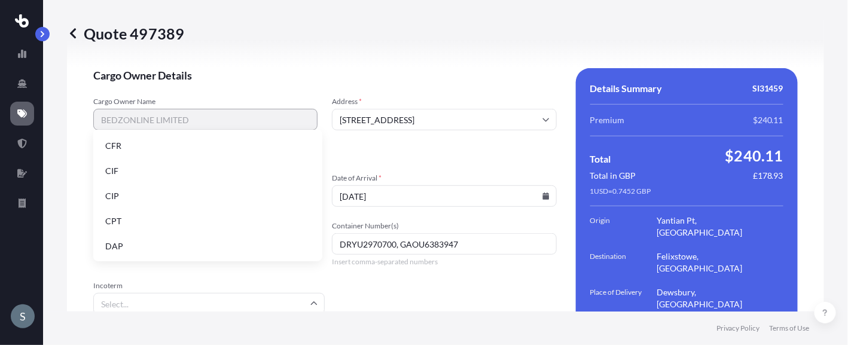
click at [185, 293] on input "Incoterm" at bounding box center [208, 304] width 231 height 22
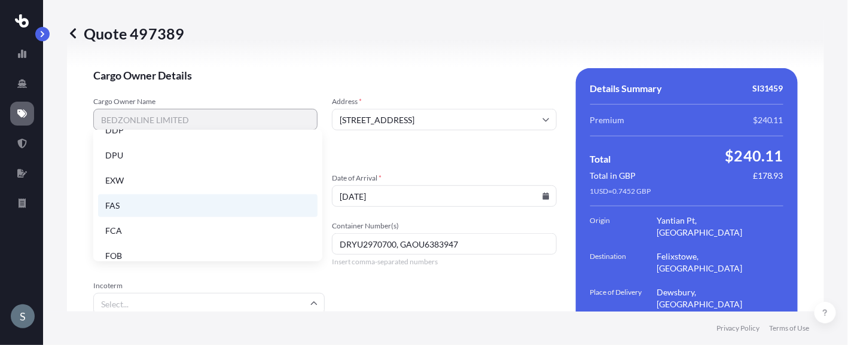
scroll to position [152, 0]
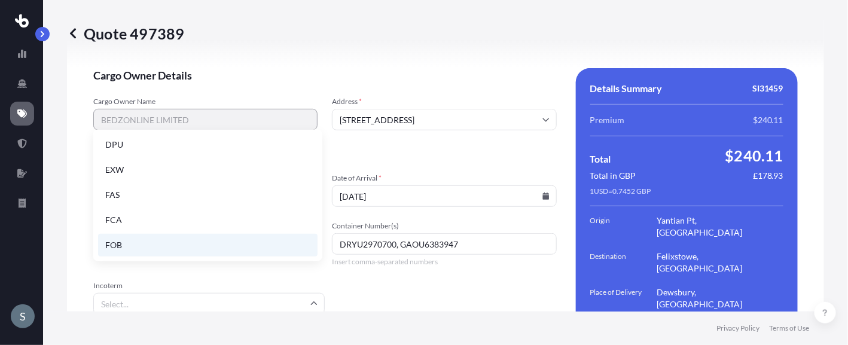
click at [179, 244] on li "FOB" at bounding box center [208, 245] width 220 height 23
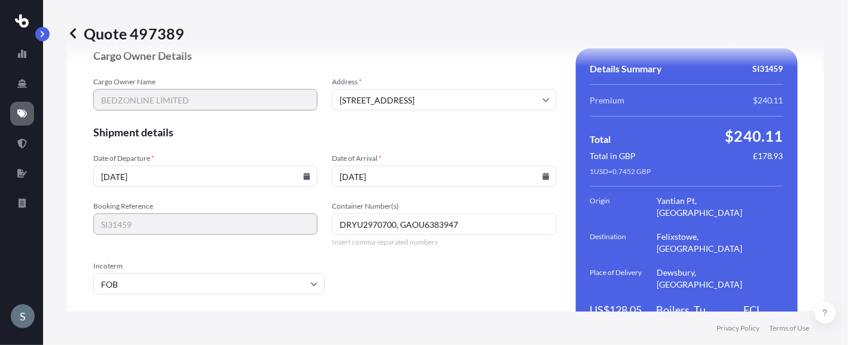
scroll to position [1646, 0]
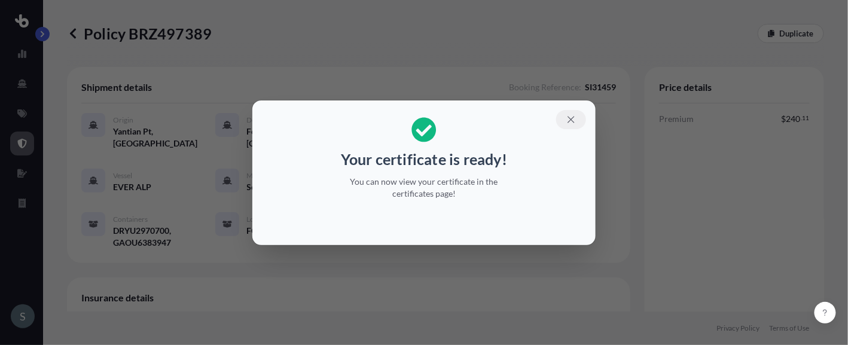
click at [572, 120] on icon "button" at bounding box center [571, 119] width 7 height 7
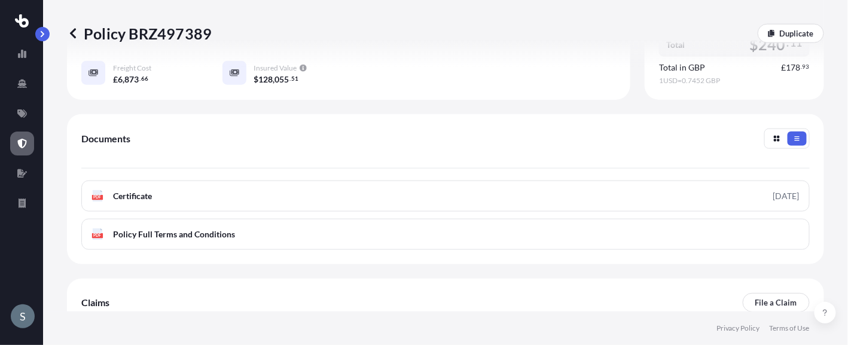
scroll to position [419, 0]
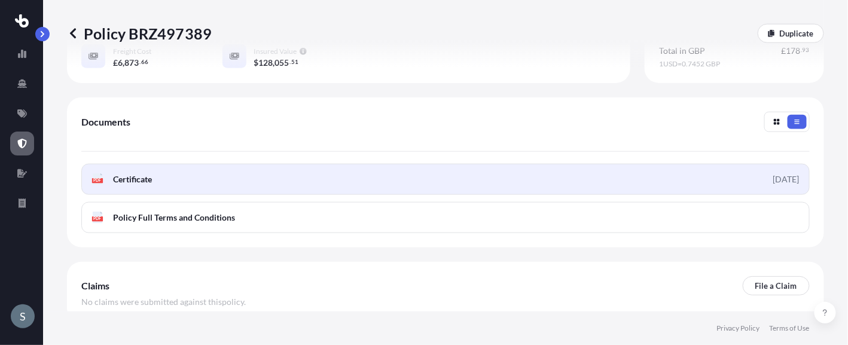
click at [128, 185] on span "Certificate" at bounding box center [132, 179] width 39 height 12
